Goal: Task Accomplishment & Management: Complete application form

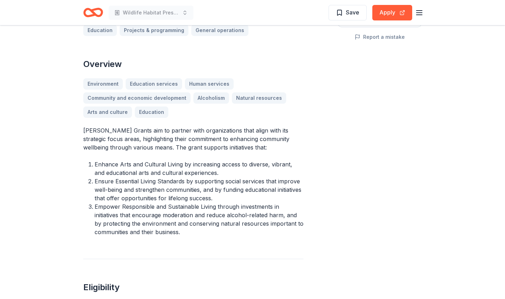
scroll to position [178, 0]
click at [389, 12] on button "Apply" at bounding box center [392, 13] width 40 height 16
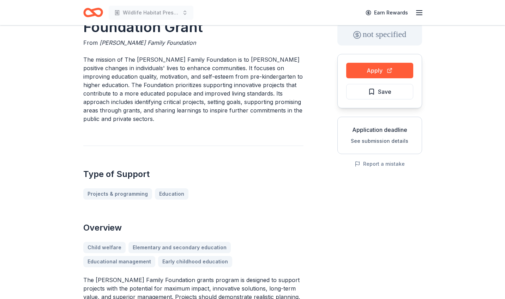
scroll to position [41, 0]
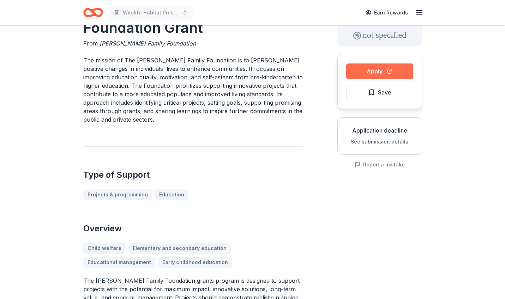
click at [379, 71] on button "Apply" at bounding box center [379, 72] width 67 height 16
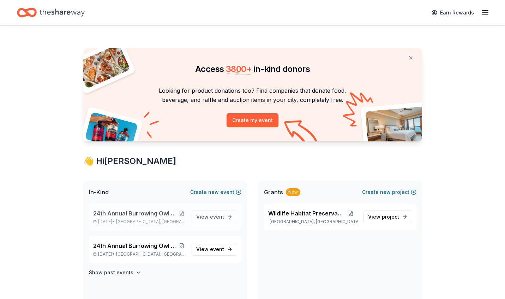
click at [153, 213] on span "24th Annual Burrowing Owl Festival and on-line auction" at bounding box center [135, 213] width 85 height 8
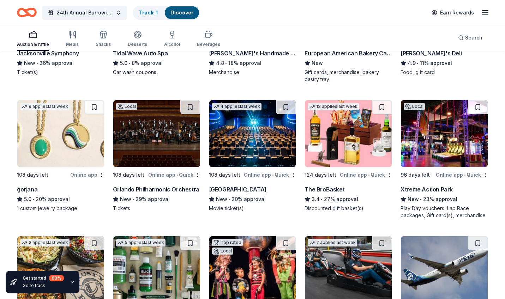
scroll to position [1820, 0]
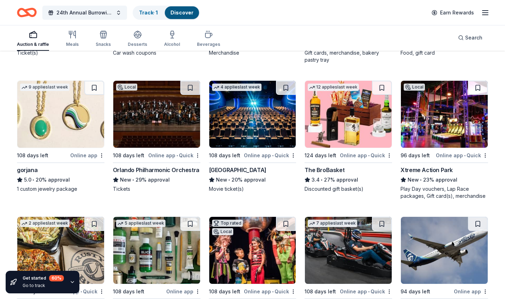
click at [262, 157] on div "Online app • Quick" at bounding box center [270, 155] width 52 height 9
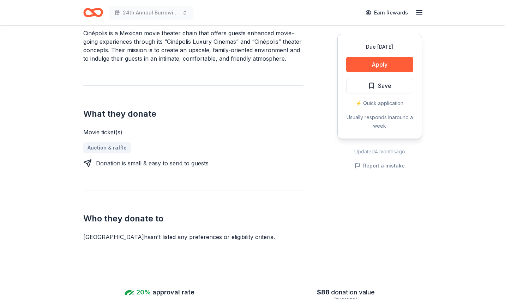
scroll to position [243, 0]
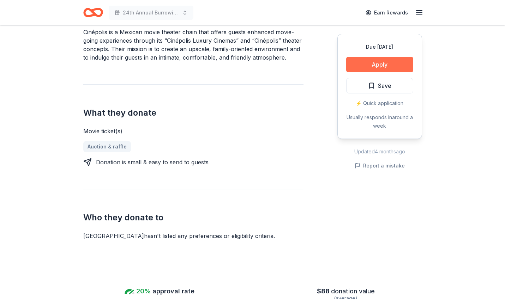
click at [382, 65] on button "Apply" at bounding box center [379, 65] width 67 height 16
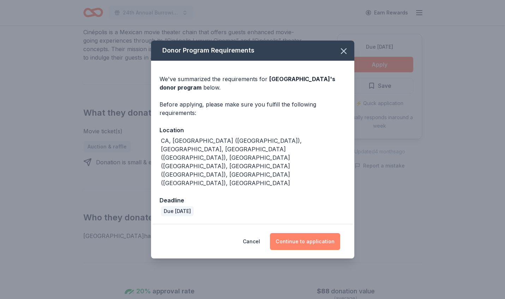
click at [303, 233] on button "Continue to application" at bounding box center [305, 241] width 70 height 17
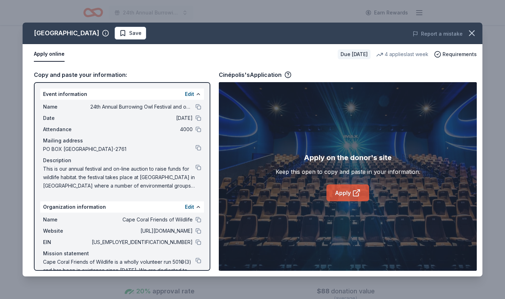
click at [344, 197] on link "Apply" at bounding box center [347, 193] width 43 height 17
